Goal: Information Seeking & Learning: Learn about a topic

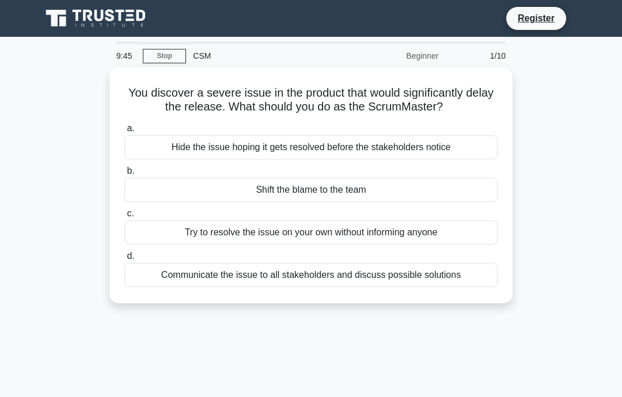
click at [309, 287] on div "Communicate the issue to all stakeholders and discuss possible solutions" at bounding box center [310, 275] width 373 height 24
click at [124, 260] on input "d. Communicate the issue to all stakeholders and discuss possible solutions" at bounding box center [124, 256] width 0 height 7
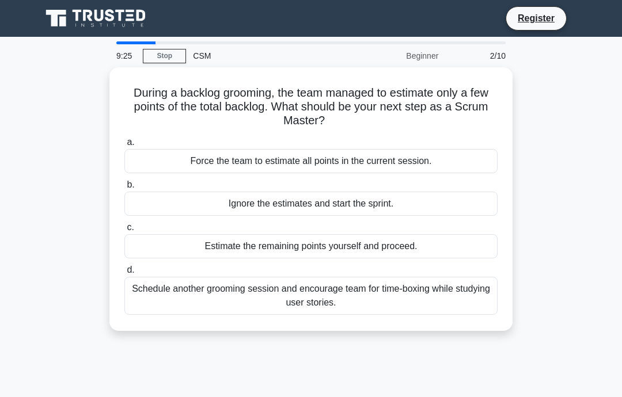
click at [416, 292] on div "Schedule another grooming session and encourage team for time-boxing while stud…" at bounding box center [310, 296] width 373 height 38
click at [124, 274] on input "d. Schedule another grooming session and encourage team for time-boxing while s…" at bounding box center [124, 269] width 0 height 7
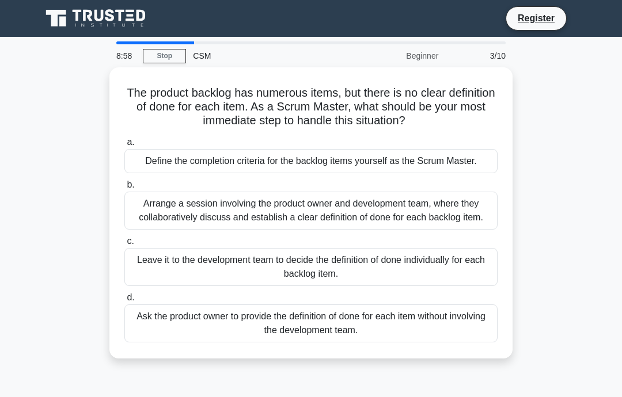
click at [421, 230] on div "Arrange a session involving the product owner and development team, where they …" at bounding box center [310, 211] width 373 height 38
click at [124, 189] on input "b. Arrange a session involving the product owner and development team, where th…" at bounding box center [124, 184] width 0 height 7
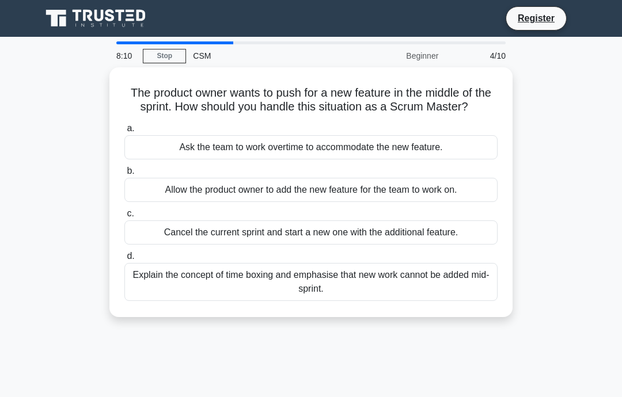
click at [334, 202] on div "Allow the product owner to add the new feature for the team to work on." at bounding box center [310, 190] width 373 height 24
click at [124, 175] on input "b. Allow the product owner to add the new feature for the team to work on." at bounding box center [124, 170] width 0 height 7
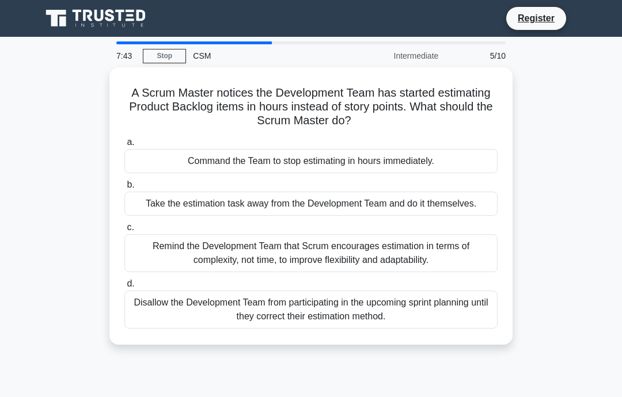
click at [325, 260] on div "Remind the Development Team that Scrum encourages estimation in terms of comple…" at bounding box center [310, 253] width 373 height 38
click at [124, 231] on input "c. Remind the Development Team that Scrum encourages estimation in terms of com…" at bounding box center [124, 227] width 0 height 7
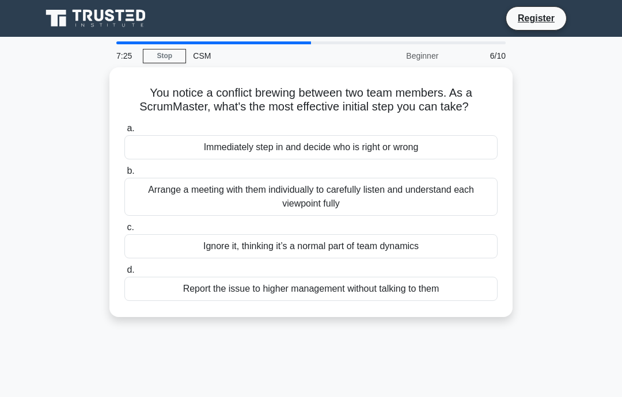
click at [350, 201] on div "Arrange a meeting with them individually to carefully listen and understand eac…" at bounding box center [310, 197] width 373 height 38
click at [124, 175] on input "b. Arrange a meeting with them individually to carefully listen and understand …" at bounding box center [124, 170] width 0 height 7
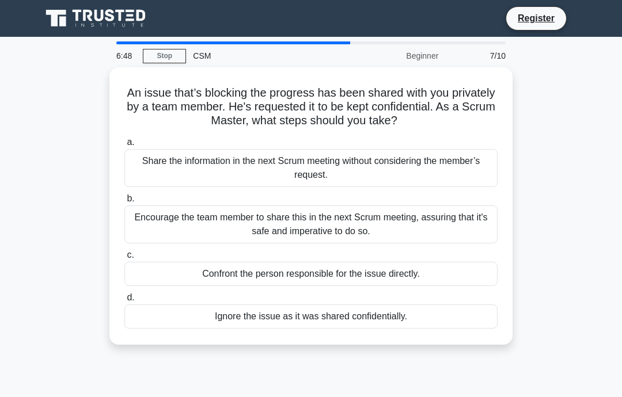
click at [361, 226] on div "Encourage the team member to share this in the next Scrum meeting, assuring tha…" at bounding box center [310, 224] width 373 height 38
click at [124, 203] on input "b. Encourage the team member to share this in the next Scrum meeting, assuring …" at bounding box center [124, 198] width 0 height 7
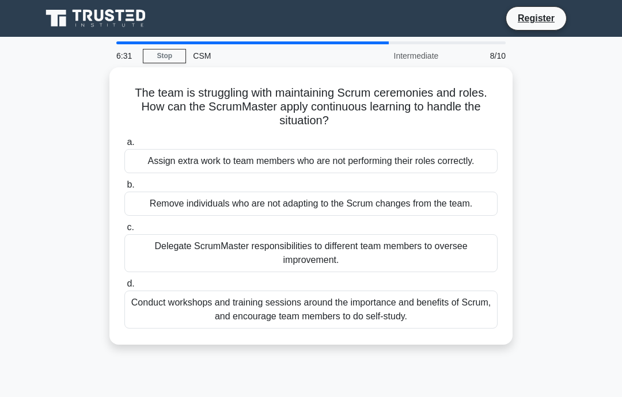
click at [428, 329] on div "Conduct workshops and training sessions around the importance and benefits of S…" at bounding box center [310, 310] width 373 height 38
click at [124, 288] on input "d. Conduct workshops and training sessions around the importance and benefits o…" at bounding box center [124, 283] width 0 height 7
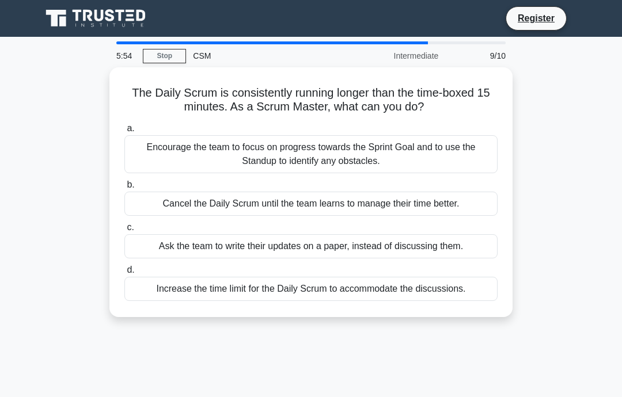
click at [460, 283] on div "Increase the time limit for the Daily Scrum to accommodate the discussions." at bounding box center [310, 289] width 373 height 24
click at [124, 274] on input "d. Increase the time limit for the Daily Scrum to accommodate the discussions." at bounding box center [124, 269] width 0 height 7
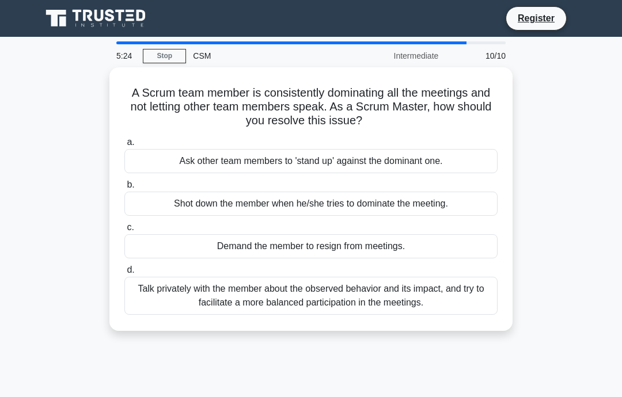
click at [344, 298] on div "Talk privately with the member about the observed behavior and its impact, and …" at bounding box center [310, 296] width 373 height 38
click at [124, 274] on input "d. Talk privately with the member about the observed behavior and its impact, a…" at bounding box center [124, 269] width 0 height 7
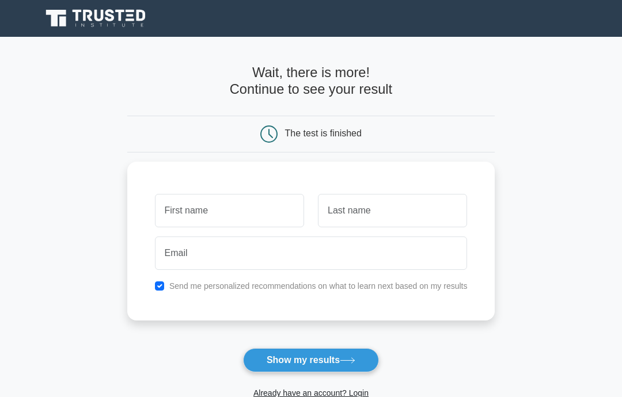
click at [256, 211] on input "text" at bounding box center [229, 210] width 149 height 33
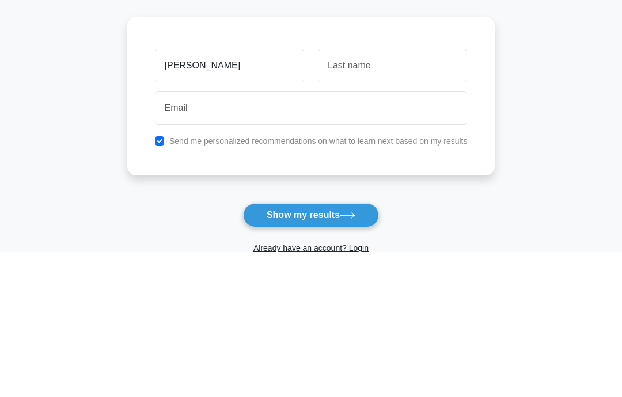
type input "Francesco"
click at [411, 194] on input "text" at bounding box center [392, 210] width 149 height 33
type input "Filocamo"
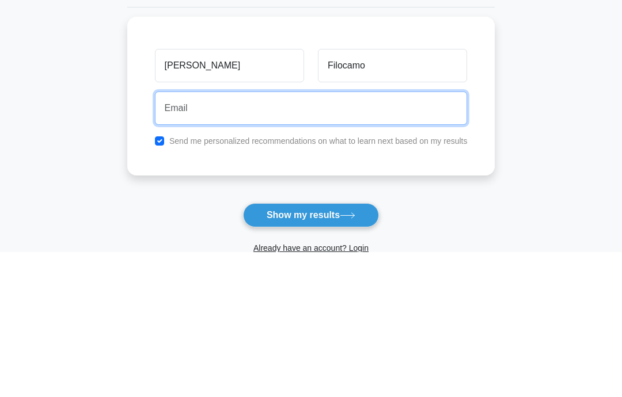
click at [342, 237] on input "email" at bounding box center [311, 253] width 313 height 33
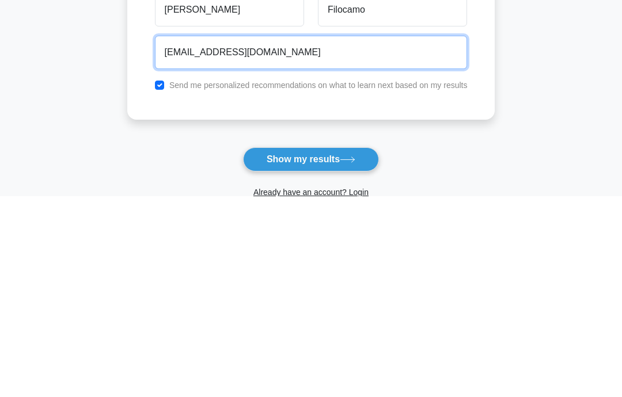
type input "olpgah@telegmail.com"
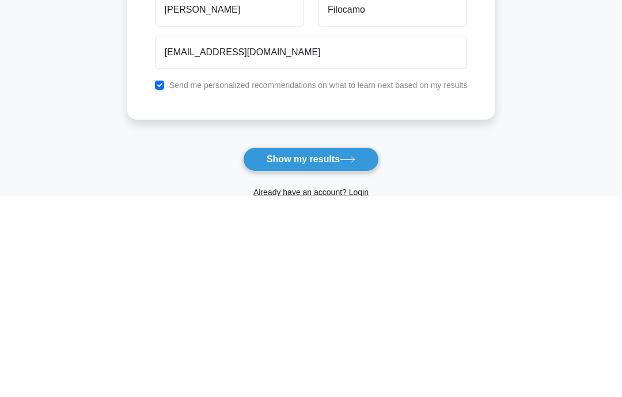
click at [351, 357] on icon at bounding box center [348, 360] width 16 height 6
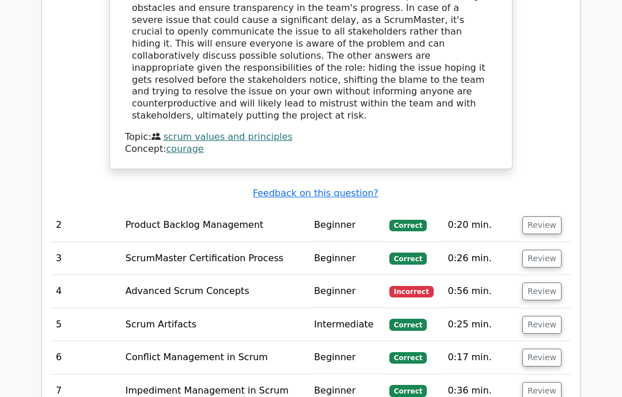
scroll to position [1336, 0]
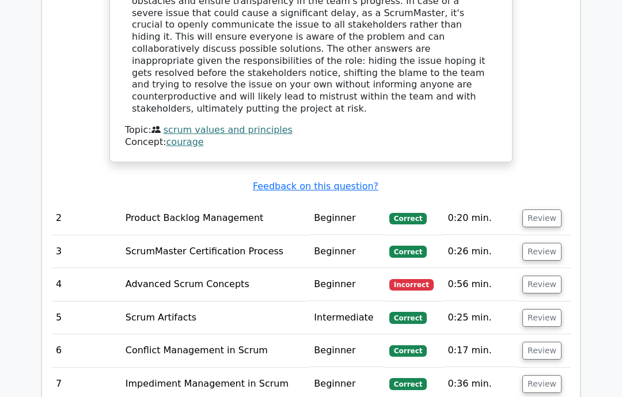
click at [539, 276] on button "Review" at bounding box center [541, 285] width 39 height 18
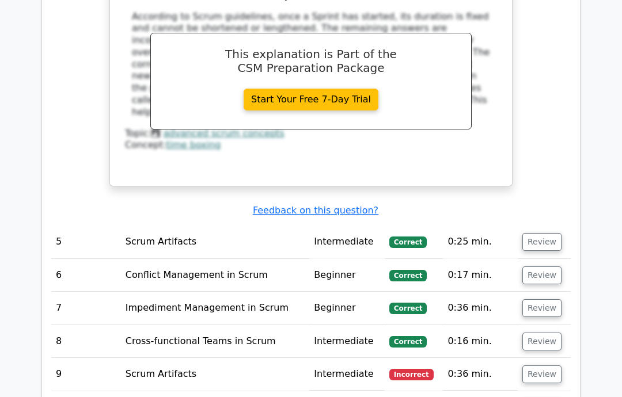
scroll to position [1903, 0]
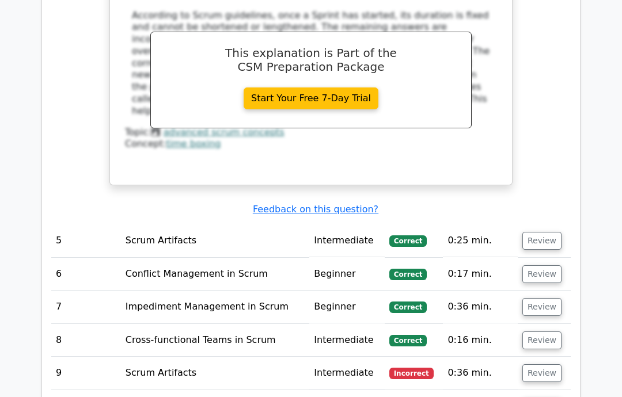
click at [523, 364] on button "Review" at bounding box center [541, 373] width 39 height 18
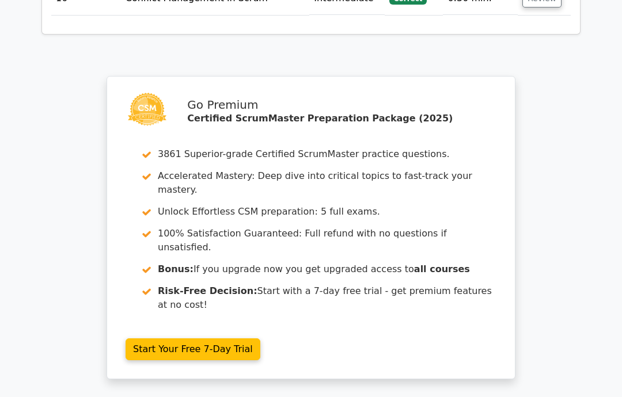
scroll to position [2838, 0]
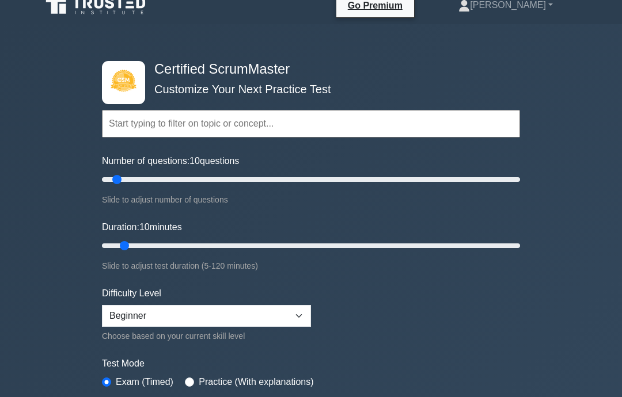
scroll to position [59, 0]
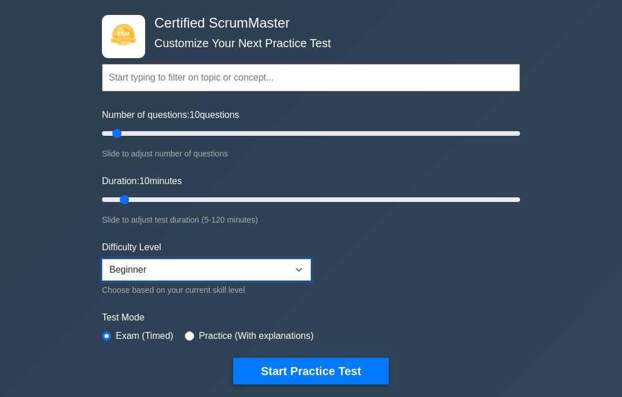
click at [289, 269] on select "Beginner Intermediate Expert" at bounding box center [206, 270] width 209 height 22
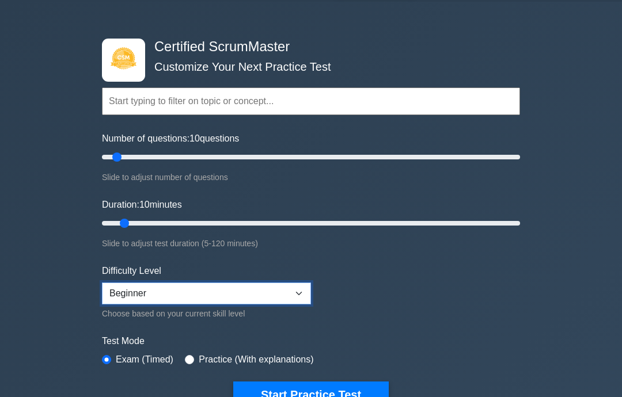
scroll to position [0, 0]
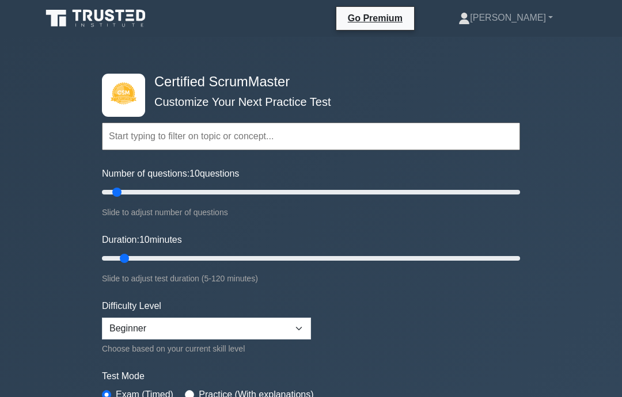
click at [589, 132] on div "Certified ScrumMaster Customize Your Next Practice Test Topics Basic Scrum Conc…" at bounding box center [311, 397] width 622 height 721
click at [544, 17] on link "[PERSON_NAME]" at bounding box center [505, 17] width 150 height 23
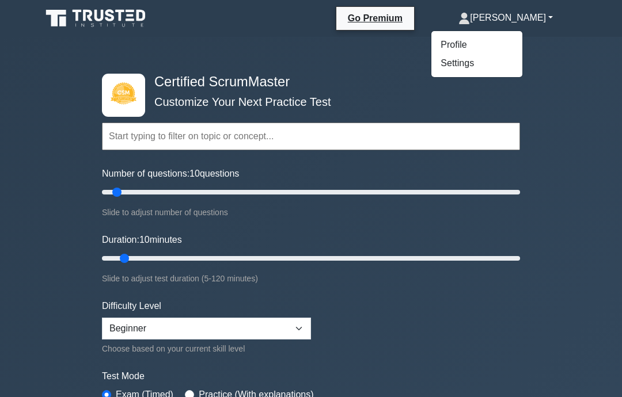
click at [409, 17] on link "Go Premium" at bounding box center [375, 18] width 68 height 14
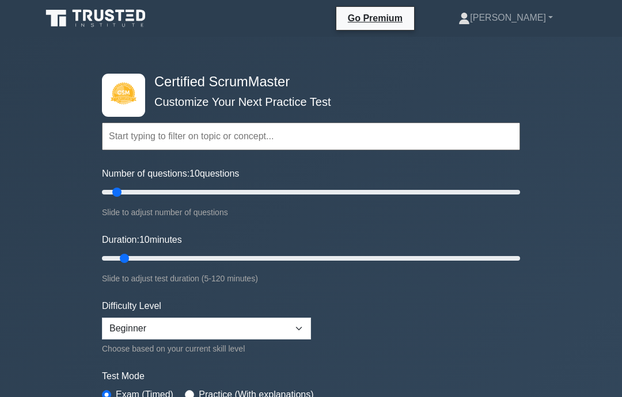
click at [556, 16] on link "[PERSON_NAME]" at bounding box center [505, 17] width 150 height 23
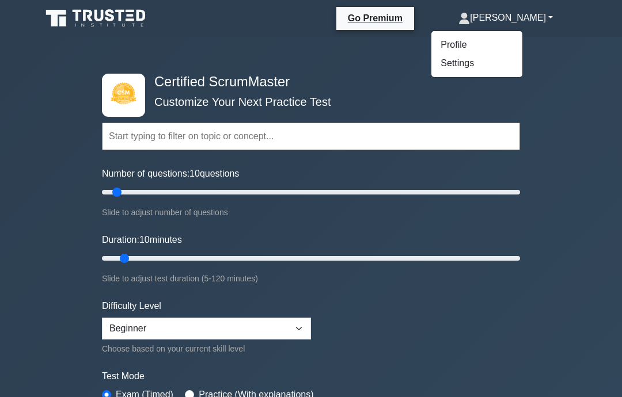
click at [483, 38] on link "Profile" at bounding box center [476, 45] width 91 height 18
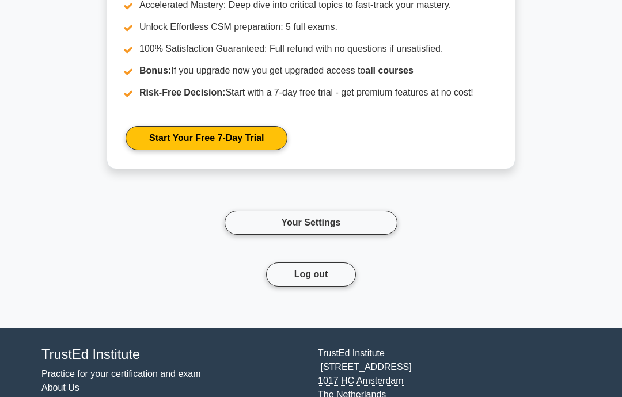
scroll to position [1179, 0]
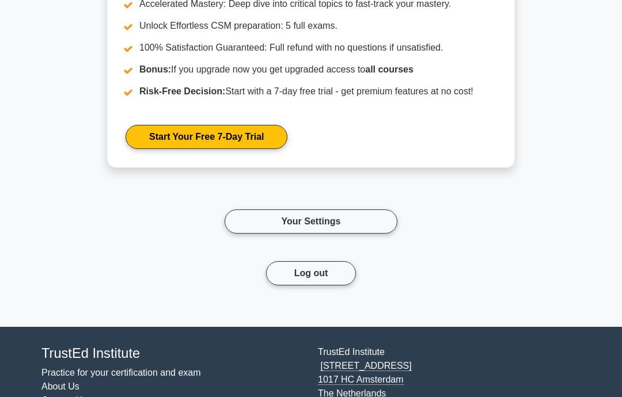
click at [337, 234] on link "Your Settings" at bounding box center [310, 222] width 173 height 24
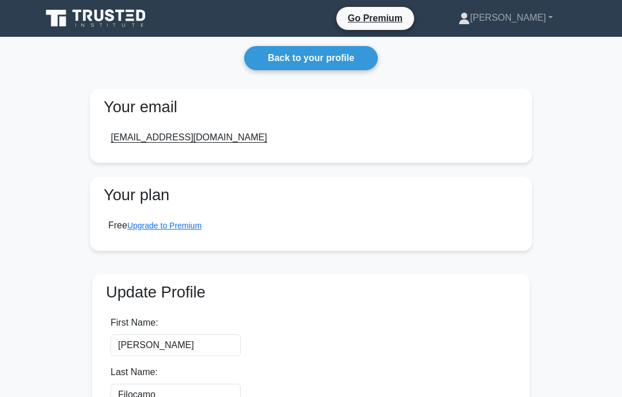
click at [357, 56] on link "Back to your profile" at bounding box center [311, 58] width 134 height 24
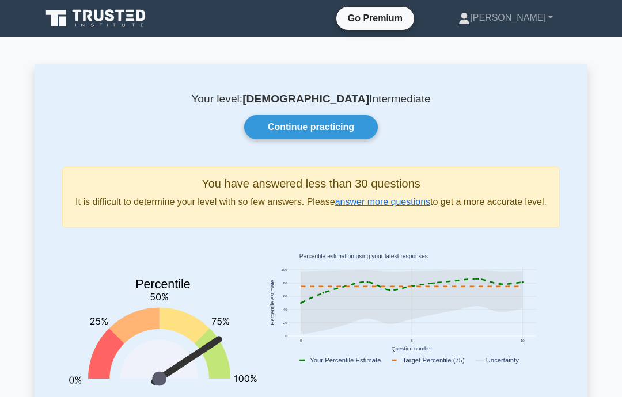
click at [345, 120] on link "Continue practicing" at bounding box center [311, 127] width 134 height 24
